Goal: Transaction & Acquisition: Purchase product/service

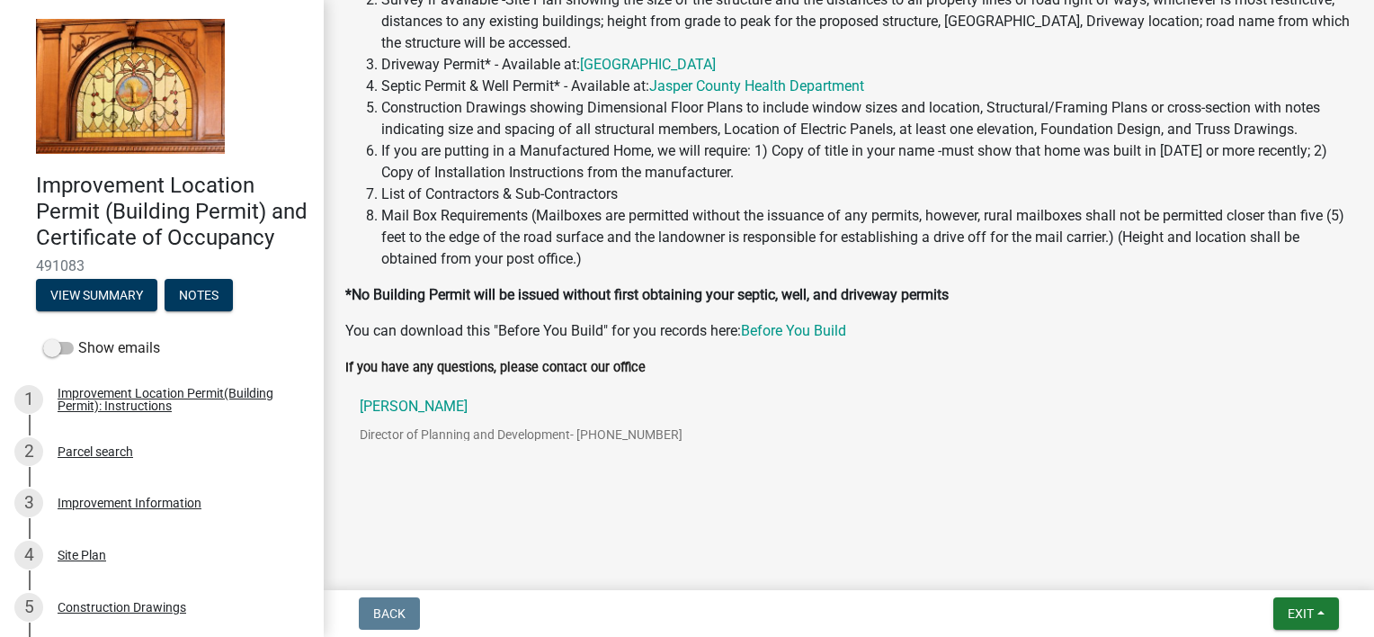
scroll to position [356, 0]
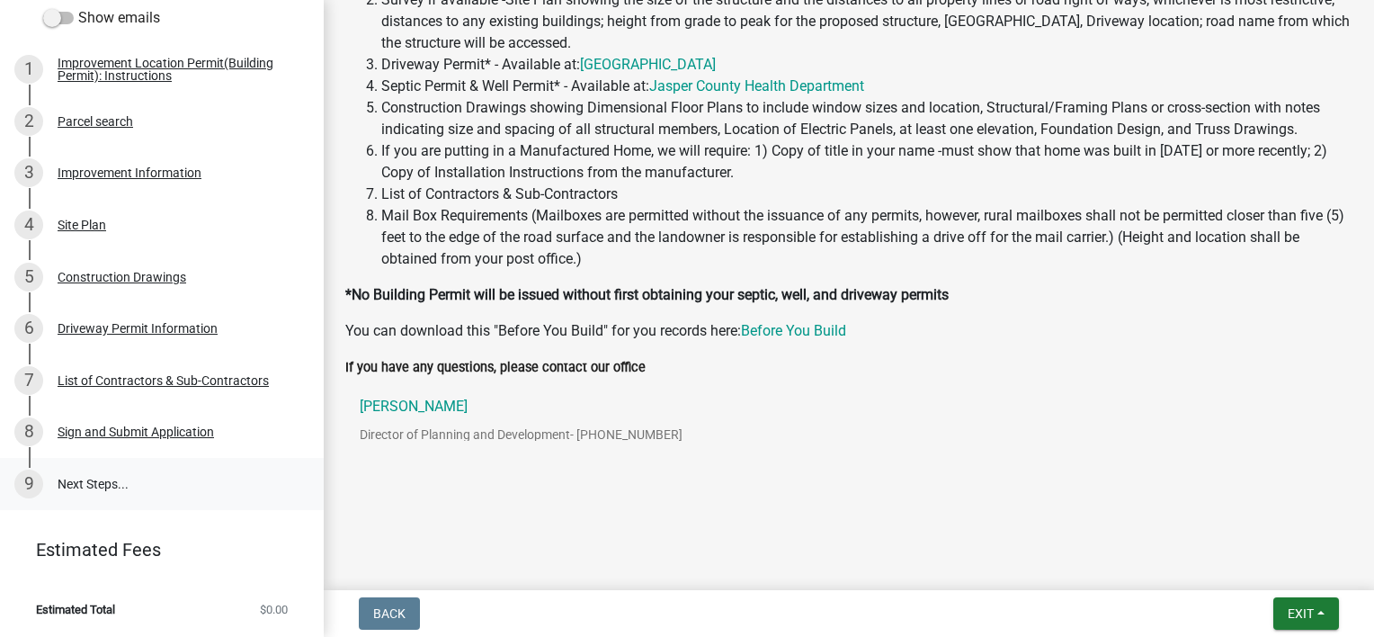
click at [89, 479] on link "9 Next Steps..." at bounding box center [162, 484] width 324 height 52
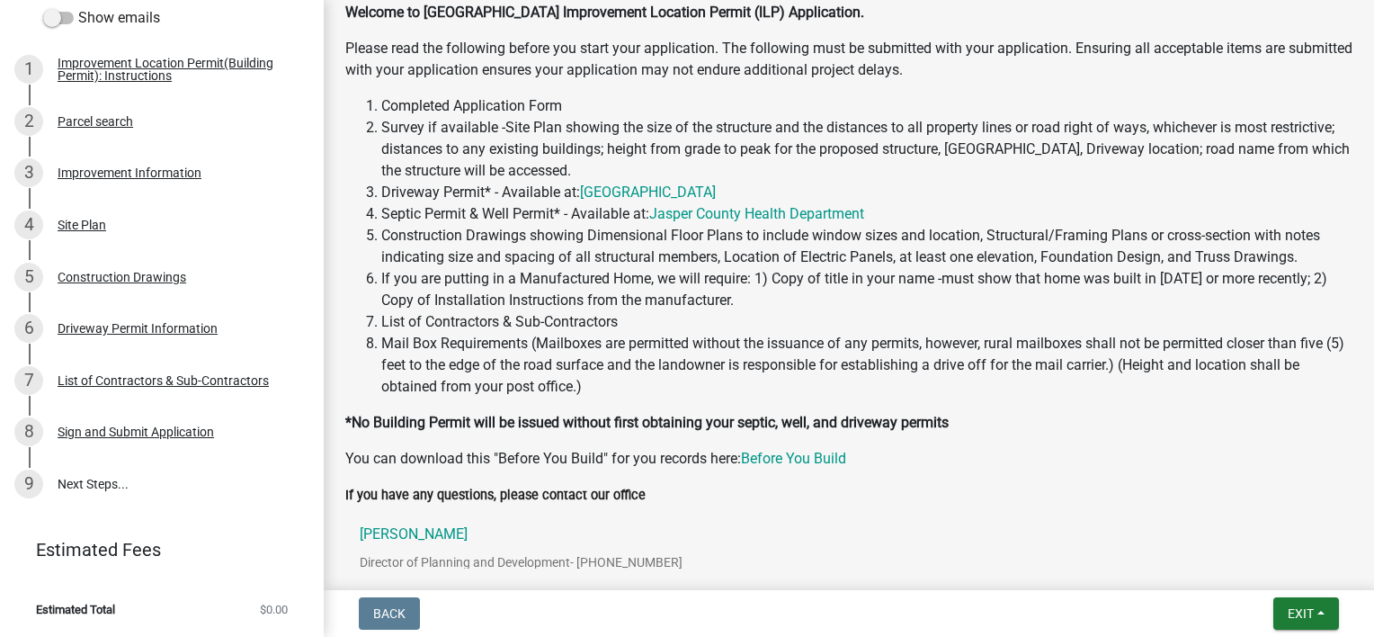
scroll to position [454, 0]
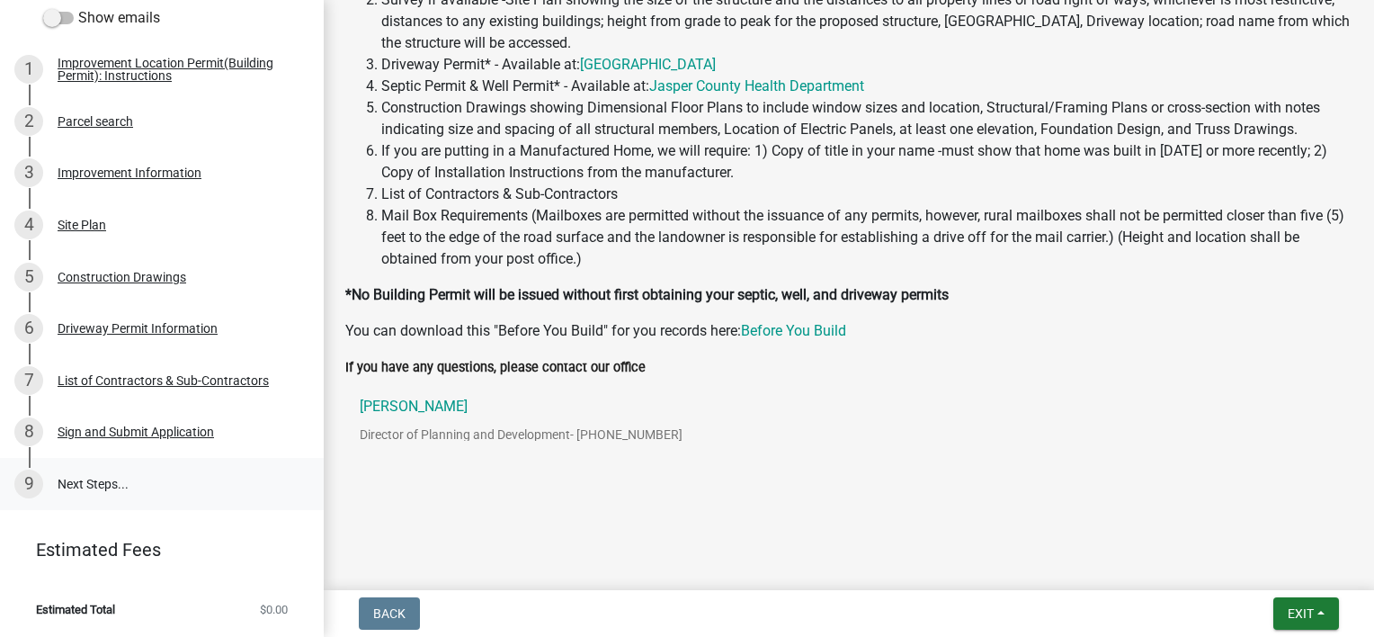
click at [109, 479] on link "9 Next Steps..." at bounding box center [162, 484] width 324 height 52
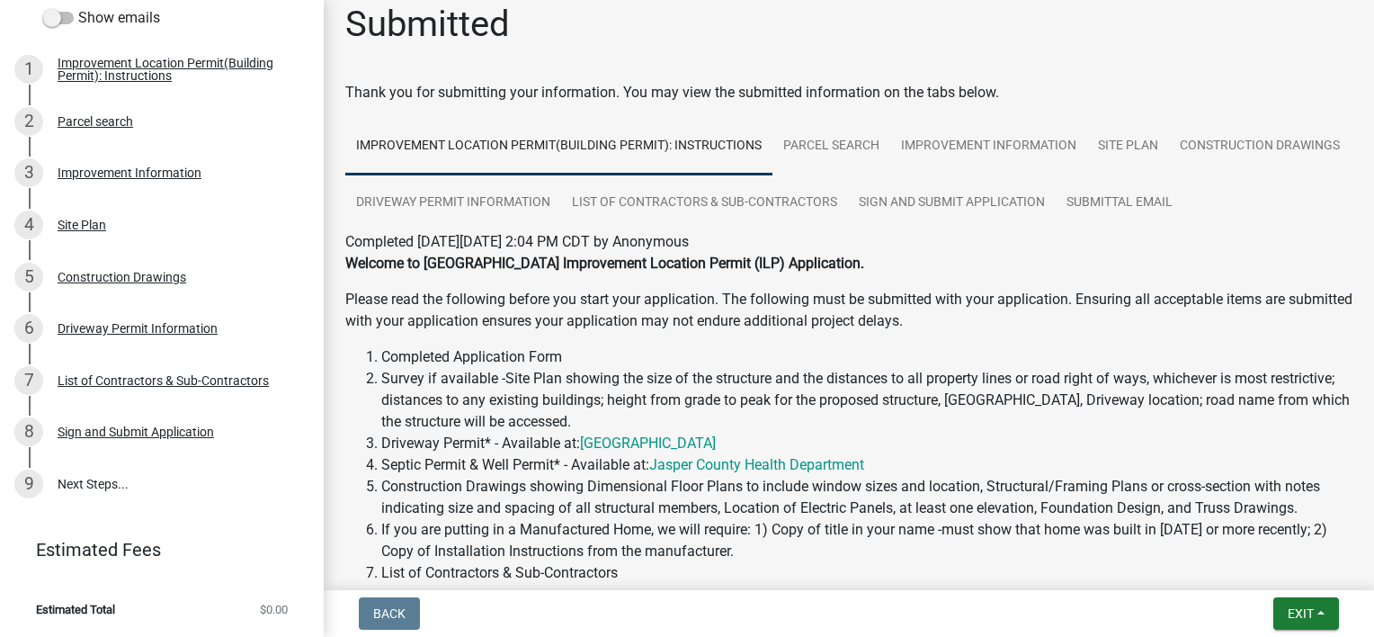
scroll to position [0, 0]
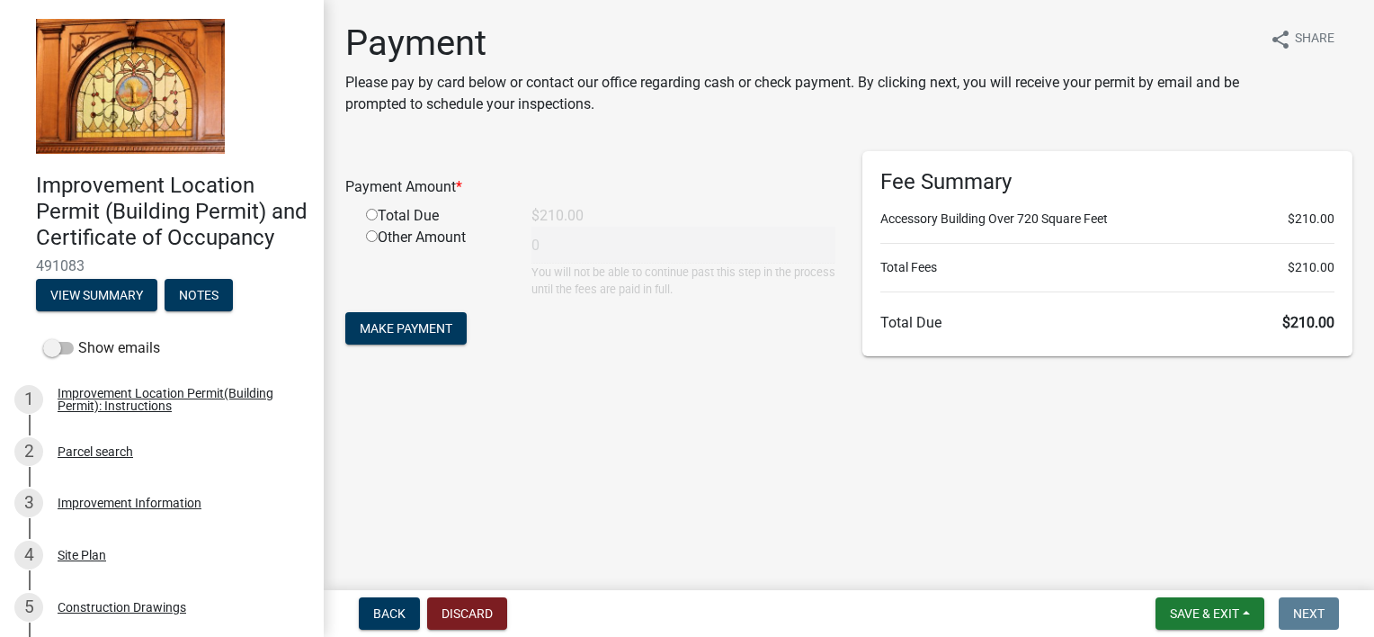
click at [369, 215] on input "radio" at bounding box center [372, 215] width 12 height 12
radio input "true"
type input "210"
click at [377, 323] on span "Make Payment" at bounding box center [406, 328] width 93 height 14
